Goal: Information Seeking & Learning: Learn about a topic

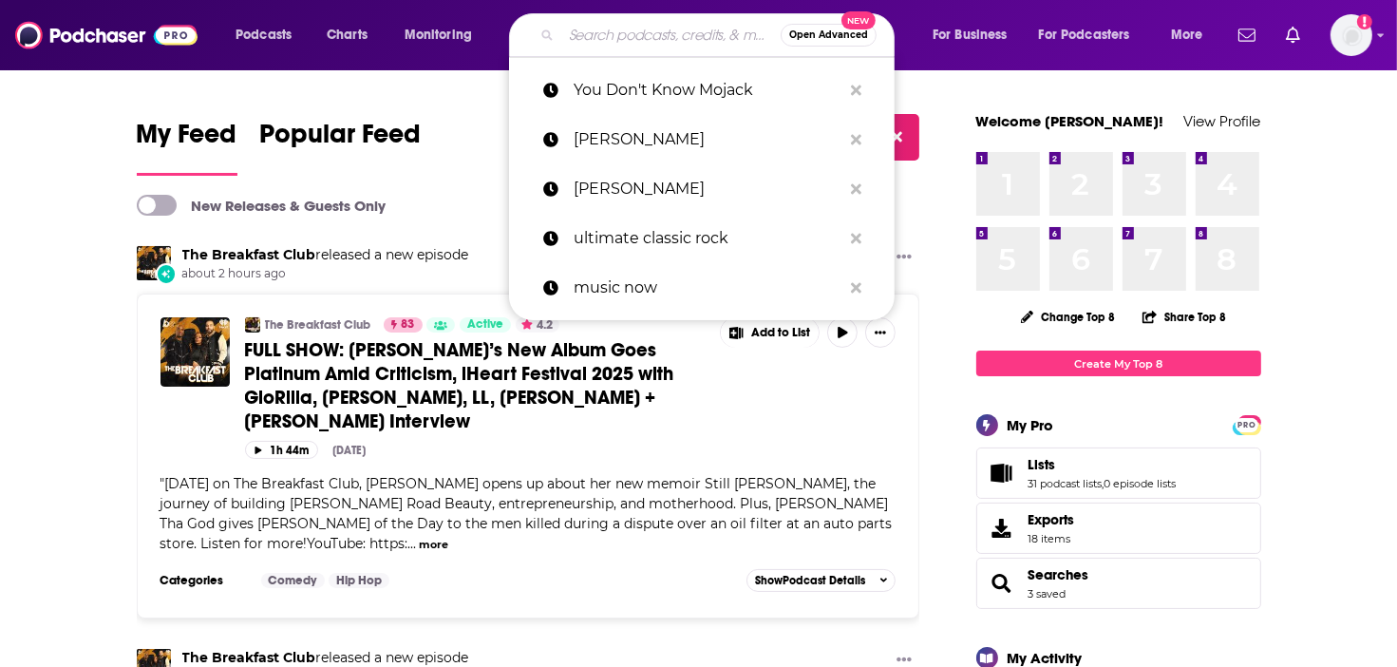
click at [583, 25] on input "Search podcasts, credits, & more..." at bounding box center [670, 35] width 219 height 30
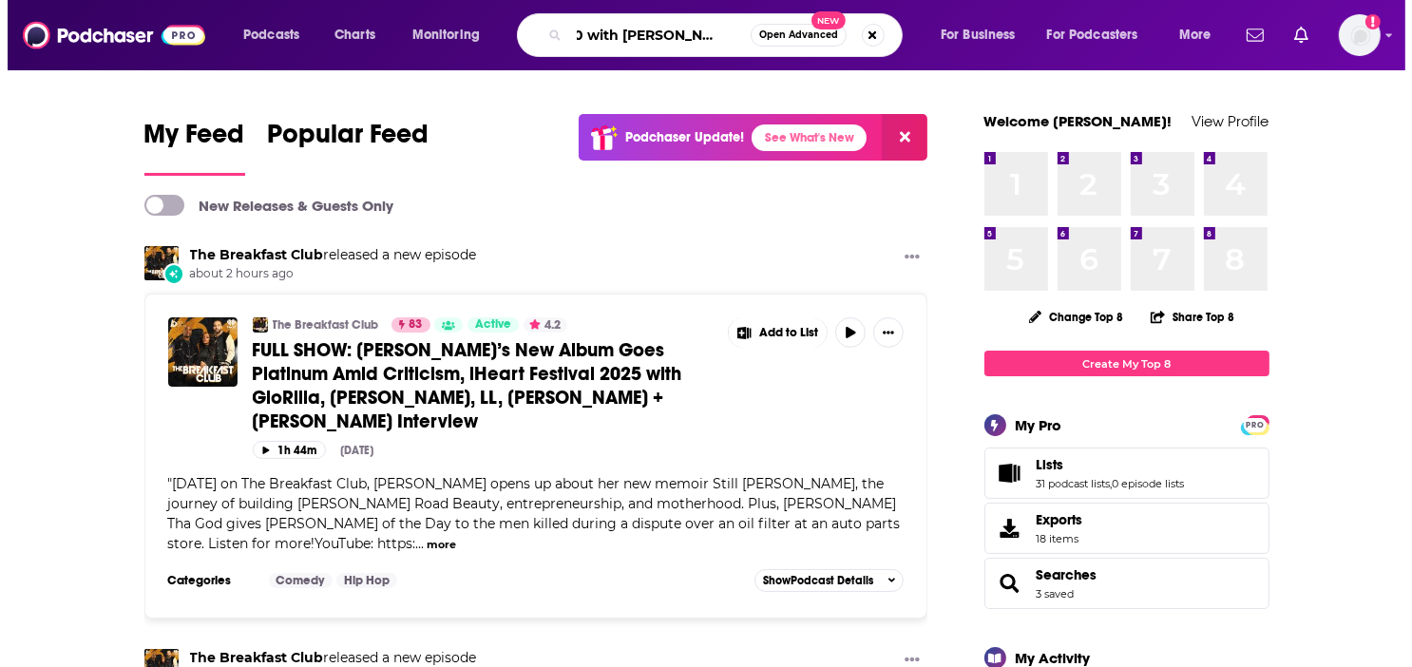
scroll to position [0, 27]
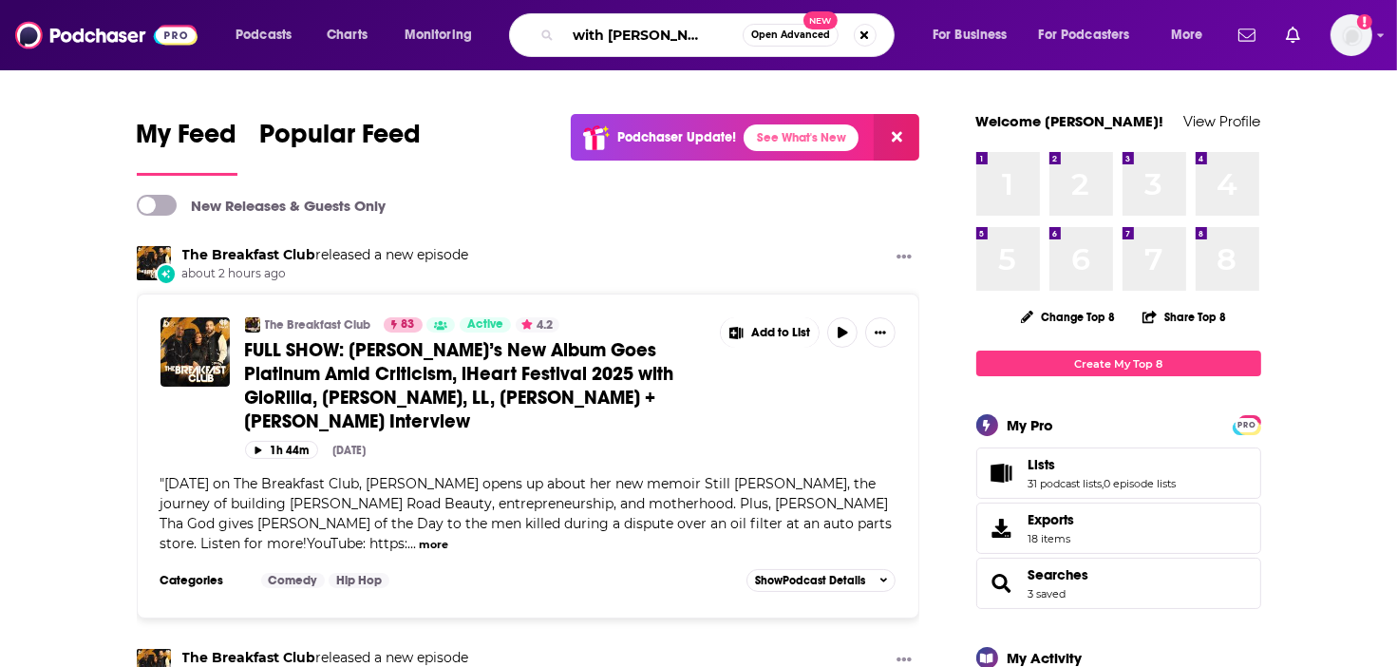
type input "500 with [PERSON_NAME] [PERSON_NAME]"
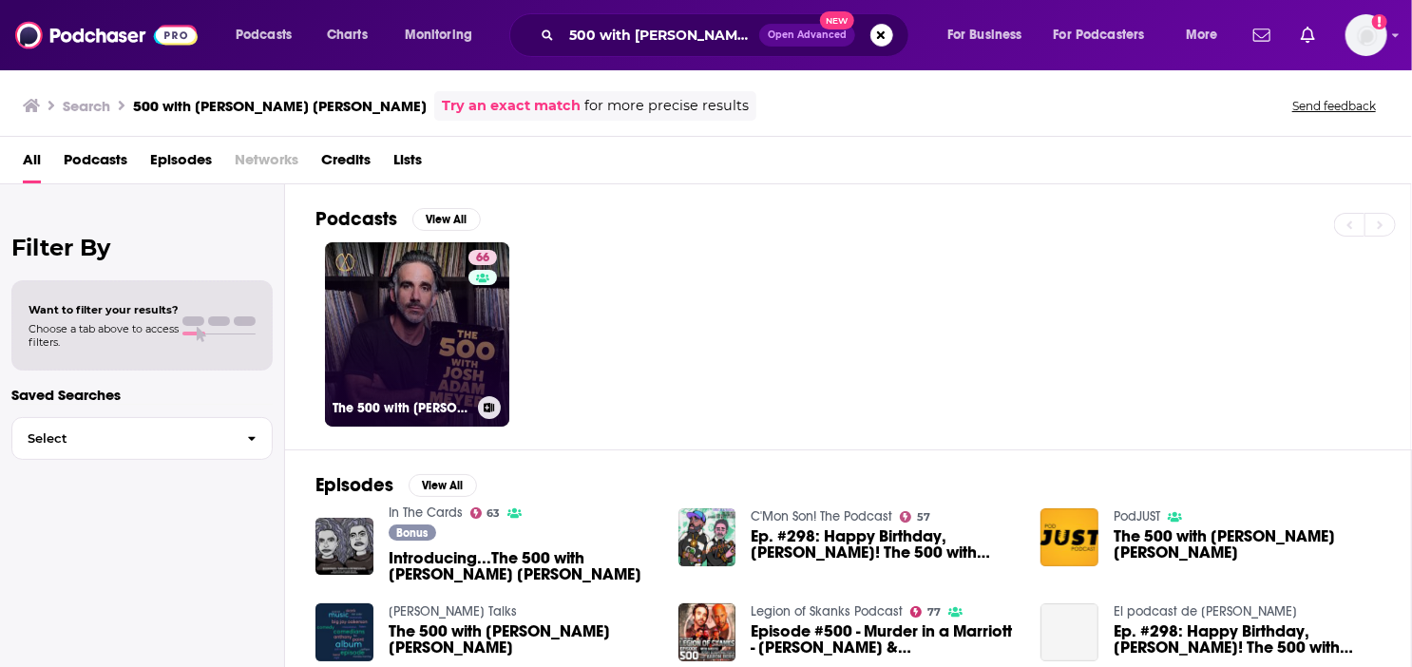
click at [464, 332] on link "66 The 500 with [PERSON_NAME] [PERSON_NAME]" at bounding box center [417, 334] width 184 height 184
